Goal: Ask a question

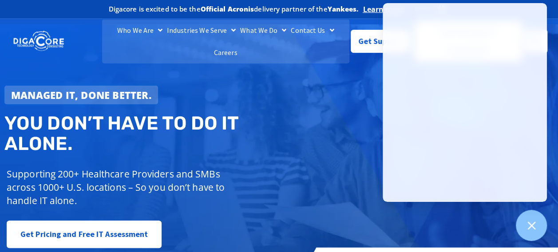
click at [352, 106] on div "Managed IT, done better. You don’t have to do IT alone. Supporting 200+ Healthc…" at bounding box center [279, 155] width 558 height 263
drag, startPoint x: 353, startPoint y: 112, endPoint x: 374, endPoint y: 73, distance: 44.5
click at [354, 110] on div "Managed IT, done better. You don’t have to do IT alone. Supporting 200+ Healthc…" at bounding box center [279, 155] width 558 height 263
click at [369, 39] on span "Get Support" at bounding box center [380, 38] width 44 height 18
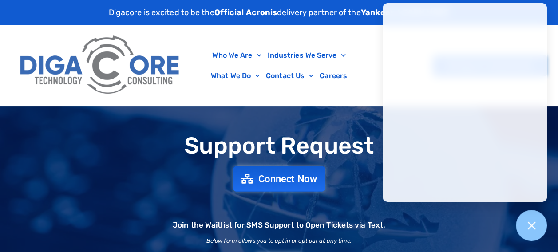
click at [309, 179] on span "Connect Now" at bounding box center [287, 179] width 59 height 10
